Goal: Information Seeking & Learning: Check status

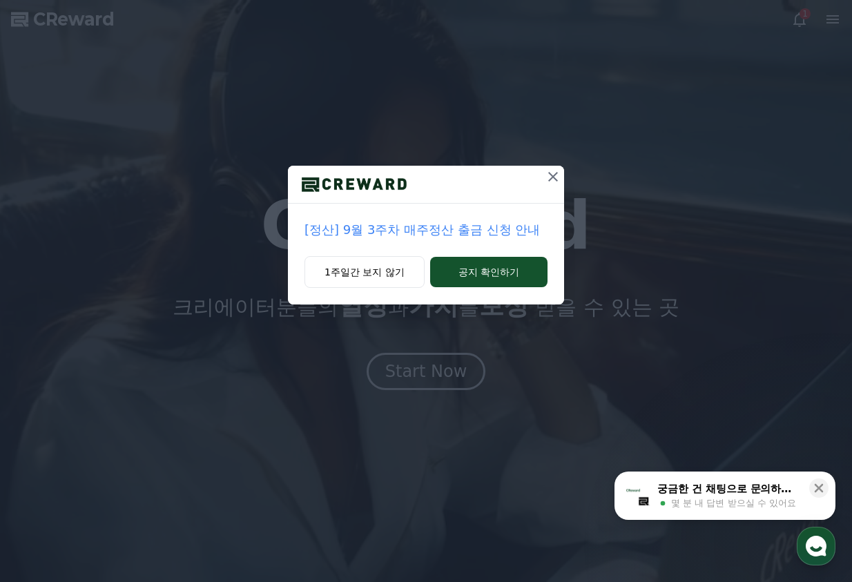
click at [729, 123] on div "[정산] 9월 3주차 매주정산 출금 신청 안내 1주일간 보지 않기 공지 확인하기" at bounding box center [426, 163] width 852 height 327
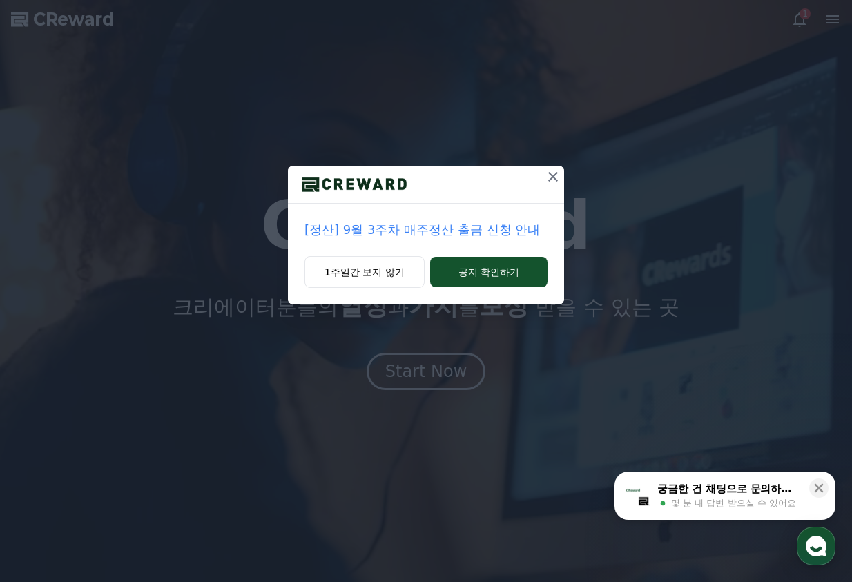
click at [544, 179] on button at bounding box center [553, 177] width 22 height 22
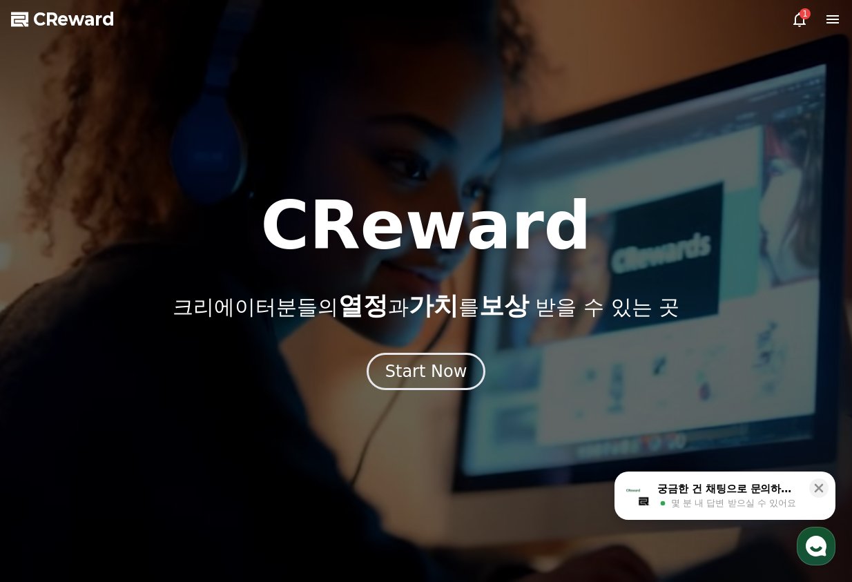
click at [802, 12] on div "1" at bounding box center [805, 13] width 11 height 11
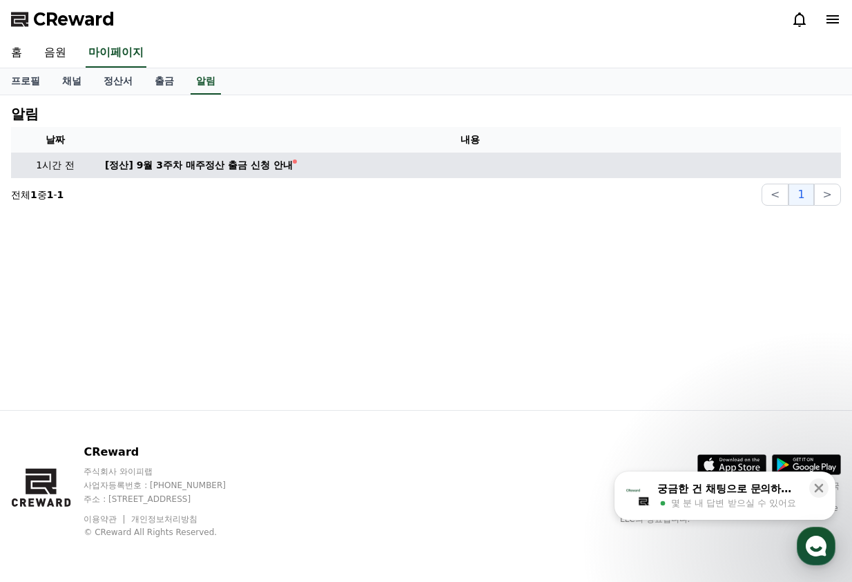
click at [245, 175] on td "[정산] 9월 3주차 매주정산 출금 신청 안내" at bounding box center [470, 166] width 742 height 26
click at [242, 164] on div "[정산] 9월 3주차 매주정산 출금 신청 안내" at bounding box center [199, 165] width 188 height 15
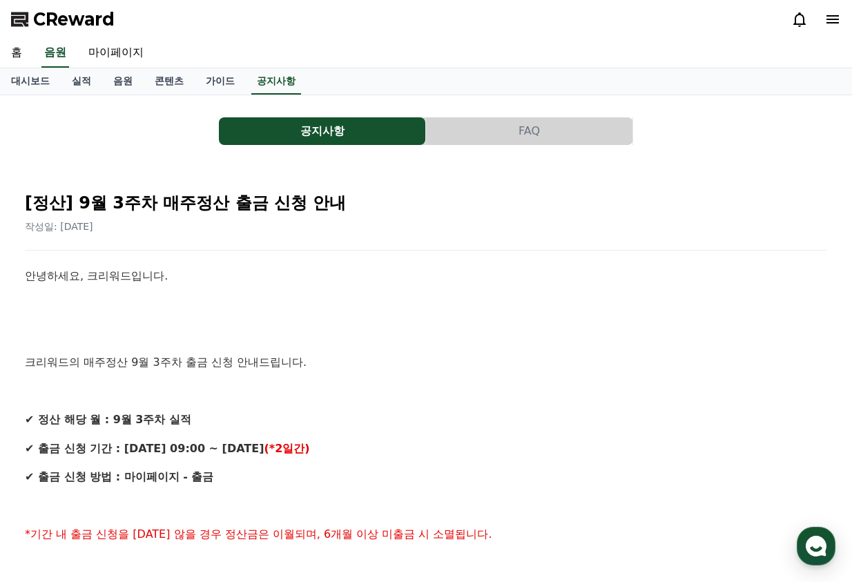
click at [108, 55] on link "마이페이지" at bounding box center [115, 53] width 77 height 29
select select "**********"
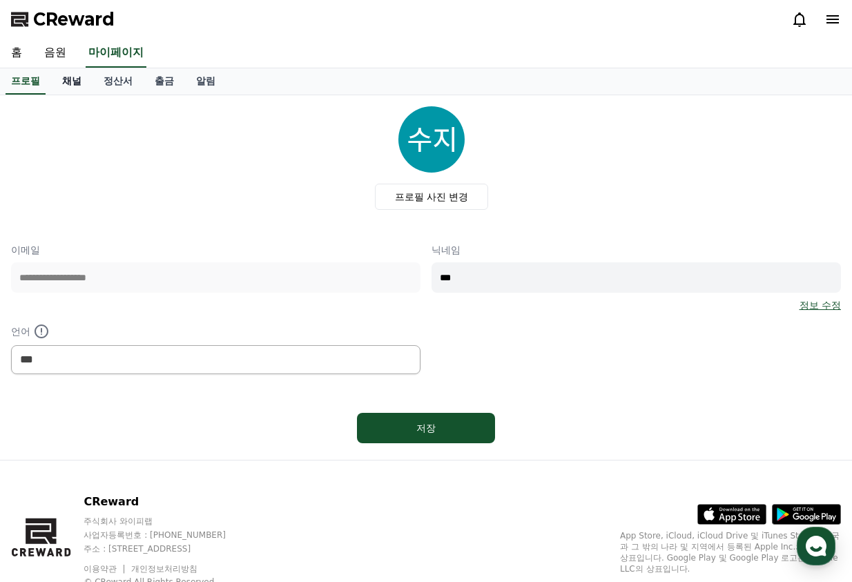
click at [75, 77] on link "채널" at bounding box center [71, 81] width 41 height 26
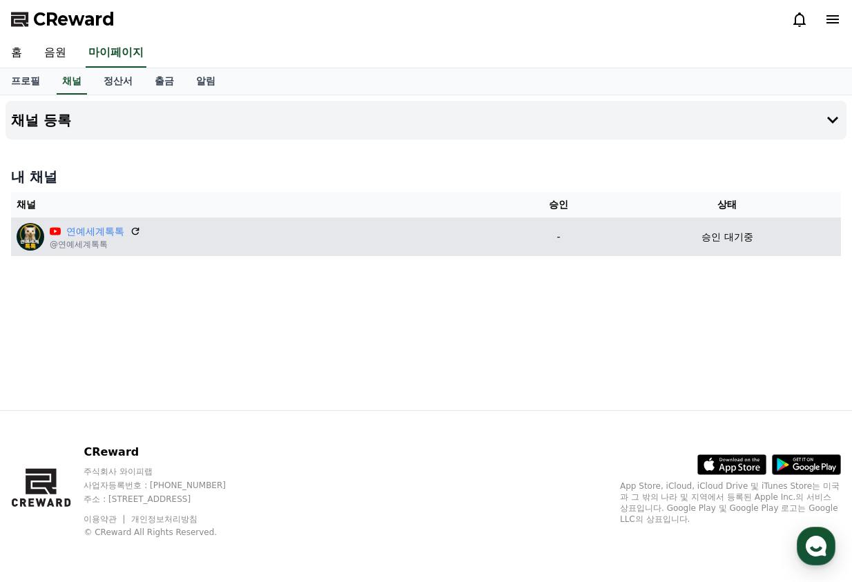
click at [167, 234] on div "연예세계톡톡 @연예세계톡톡" at bounding box center [257, 237] width 481 height 28
click at [135, 230] on icon at bounding box center [135, 231] width 12 height 12
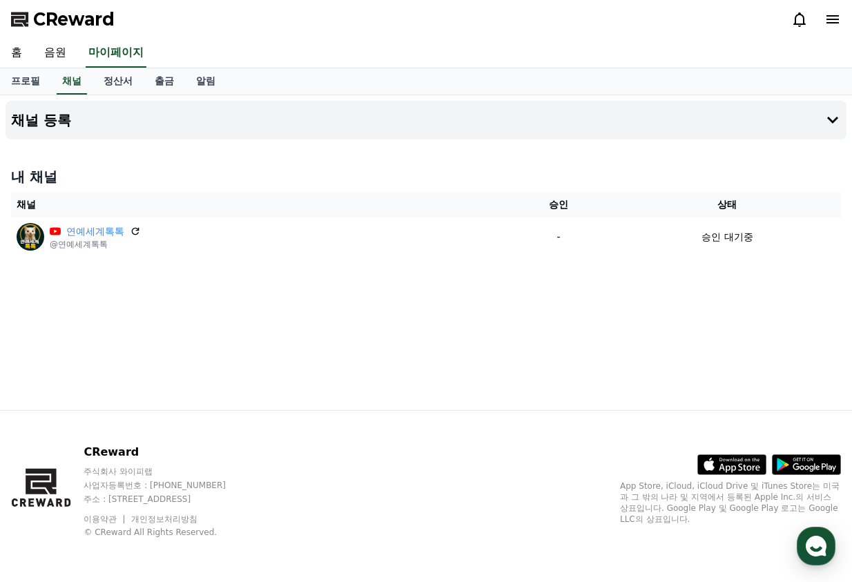
click at [622, 263] on div "채널 등록 내 채널 채널 승인 상태 연예세계톡톡 @연예세계톡톡 - 승인 대기중" at bounding box center [426, 252] width 852 height 315
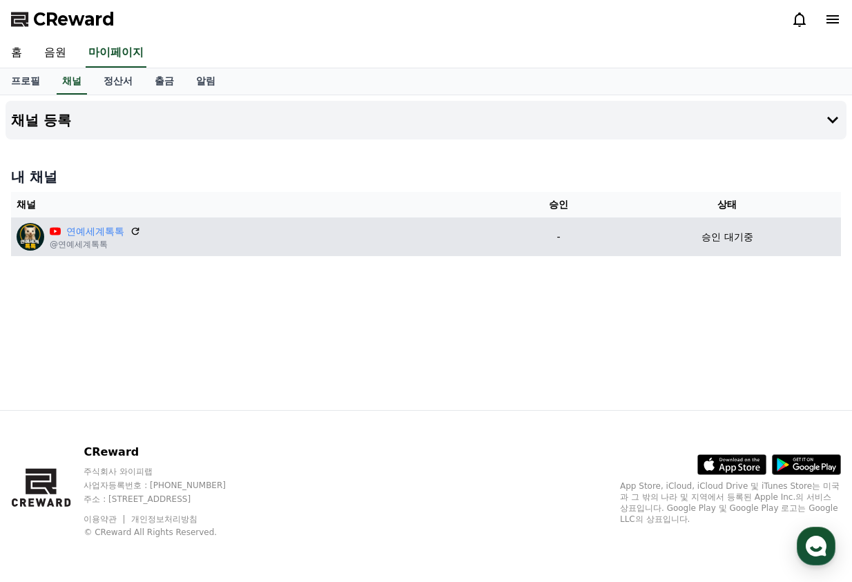
click at [703, 242] on p "승인 대기중" at bounding box center [727, 237] width 51 height 15
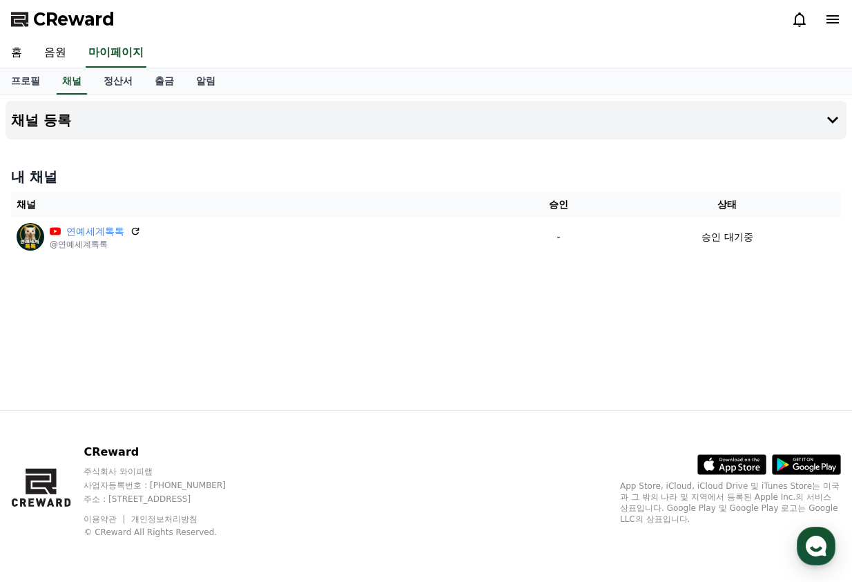
click at [705, 176] on h4 "내 채널" at bounding box center [426, 176] width 830 height 19
